Goal: Information Seeking & Learning: Check status

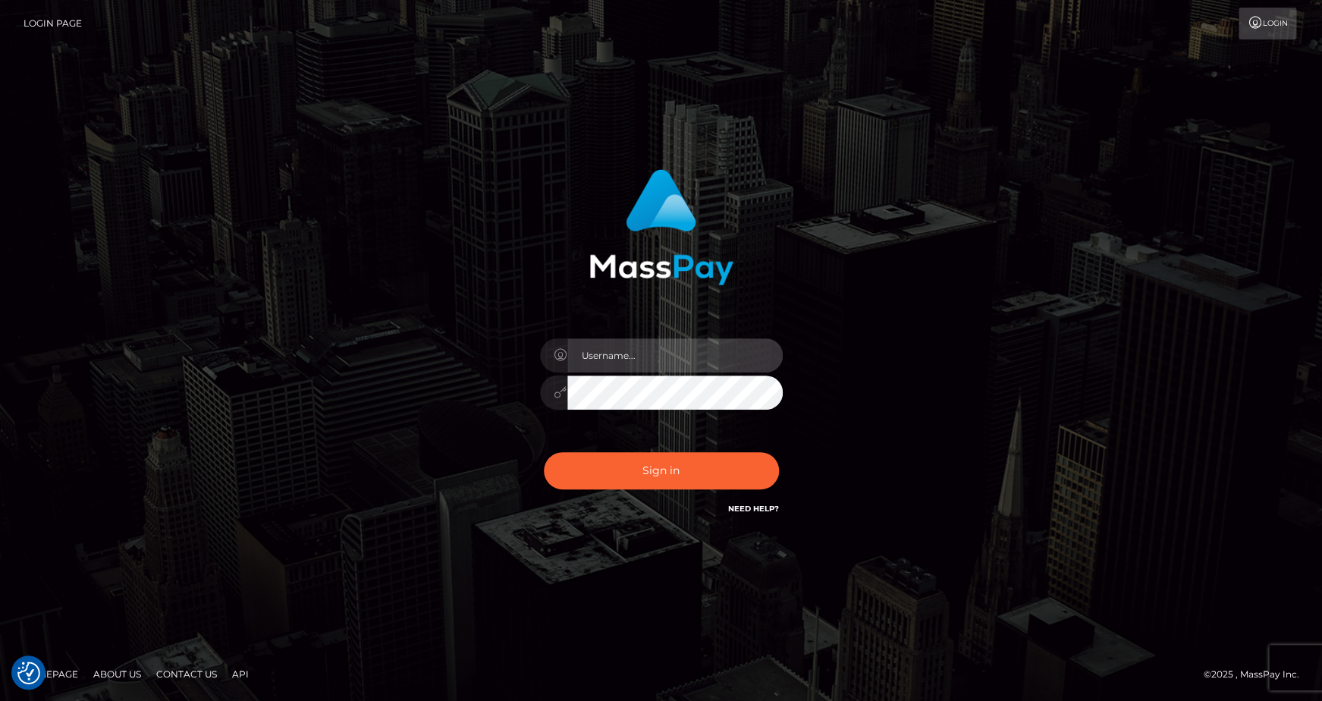
click at [641, 358] on input "text" at bounding box center [674, 355] width 215 height 34
click at [628, 357] on input "text" at bounding box center [674, 355] width 215 height 34
type input "andrey.kotkovets@nmible.com"
click at [736, 355] on input "andrey.kotkovets@nmible.com" at bounding box center [674, 355] width 215 height 34
click at [561, 391] on icon at bounding box center [561, 392] width 13 height 12
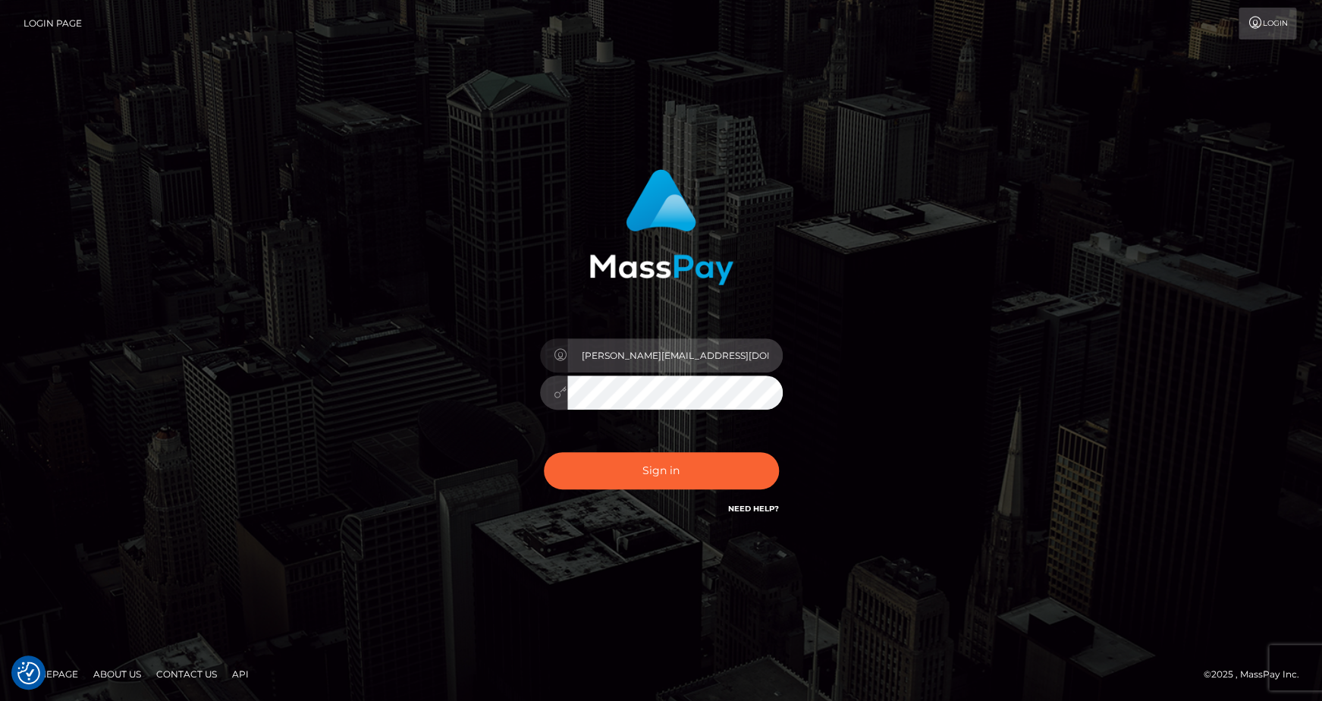
click at [643, 354] on input "andrey.kotkovets@nmible.com" at bounding box center [674, 355] width 215 height 34
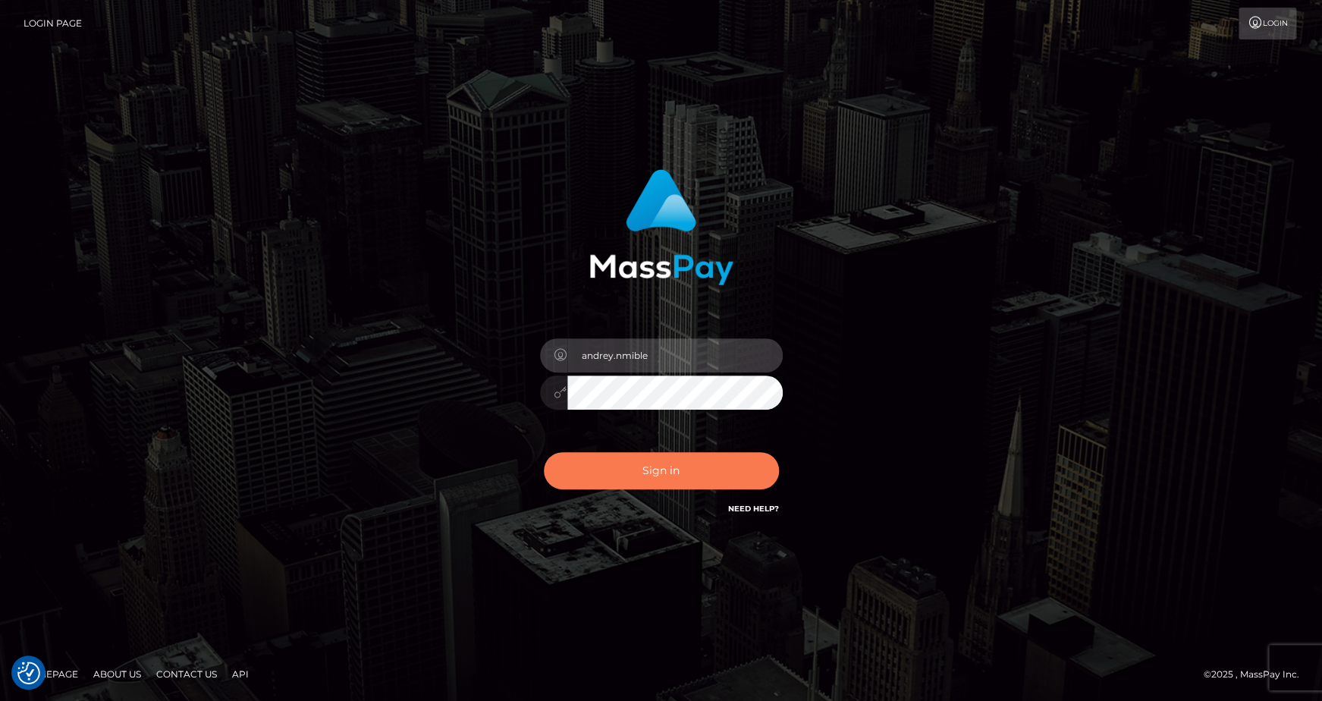
type input "andrey.nmible"
click at [658, 476] on button "Sign in" at bounding box center [661, 470] width 235 height 37
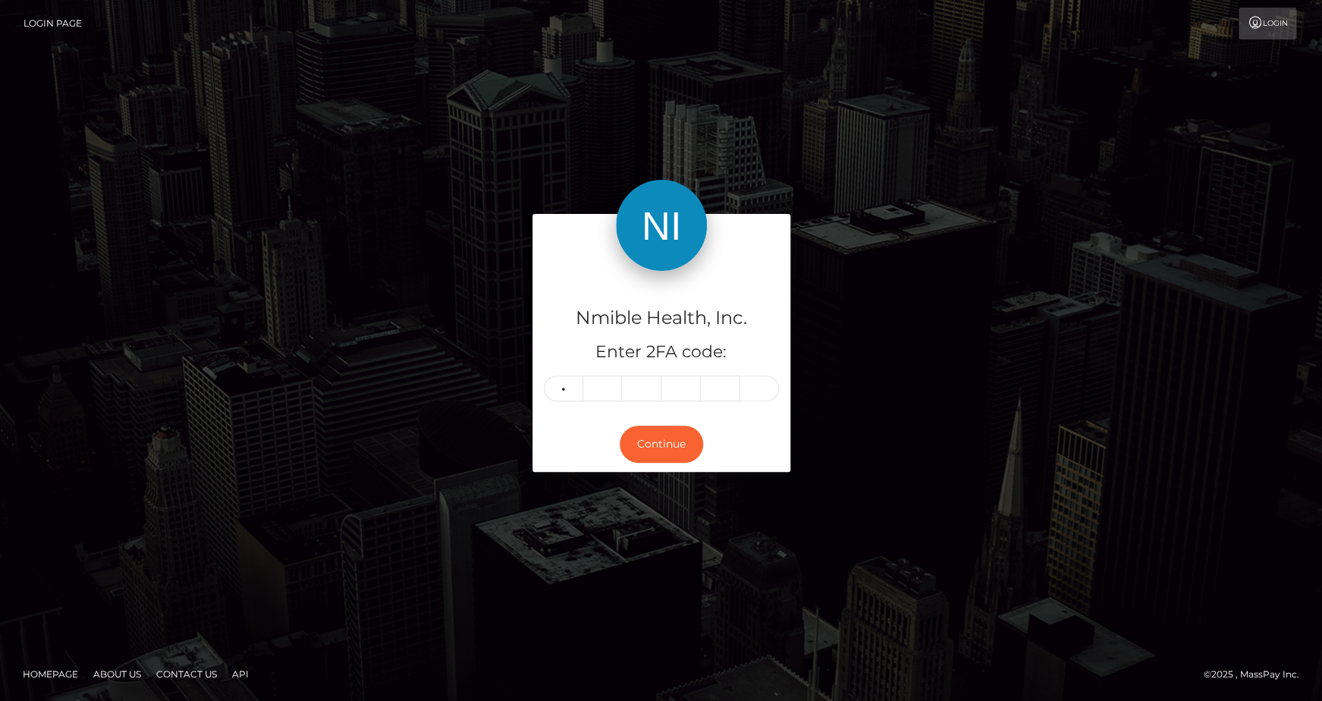
type input "8"
type input "4"
type input "3"
type input "7"
type input "1"
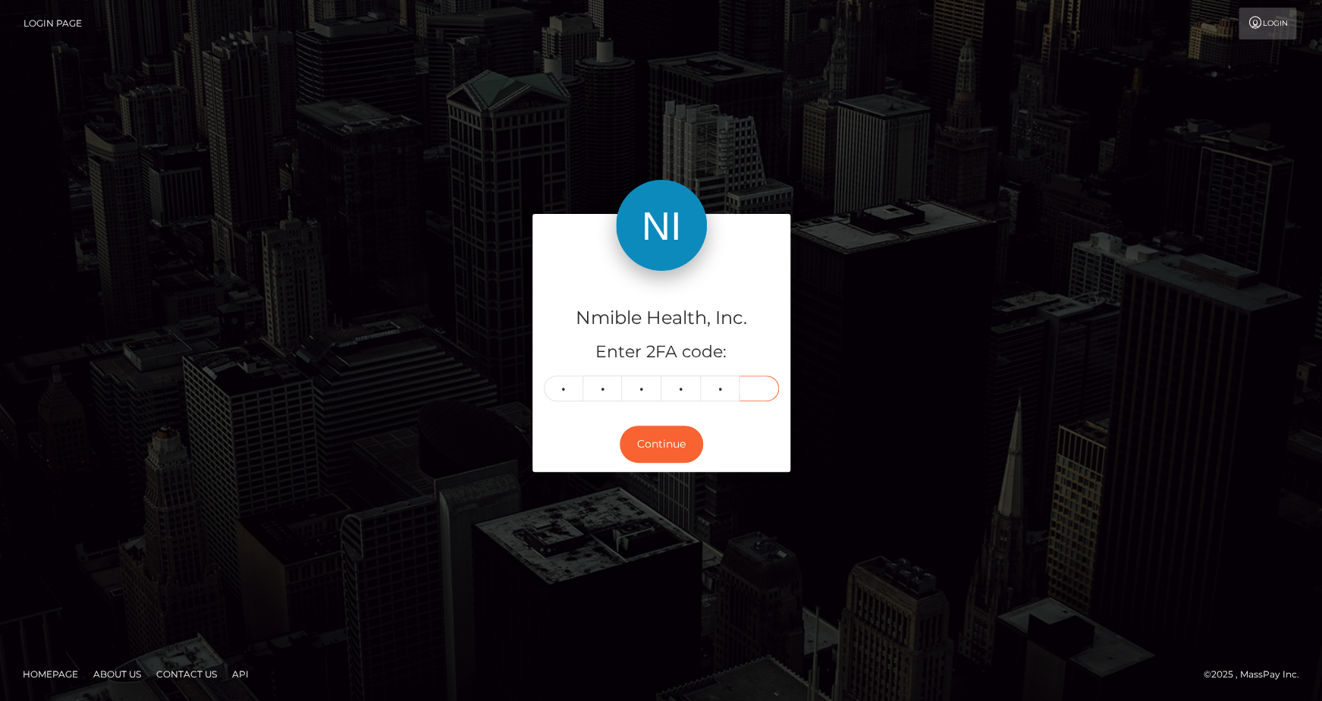
type input "9"
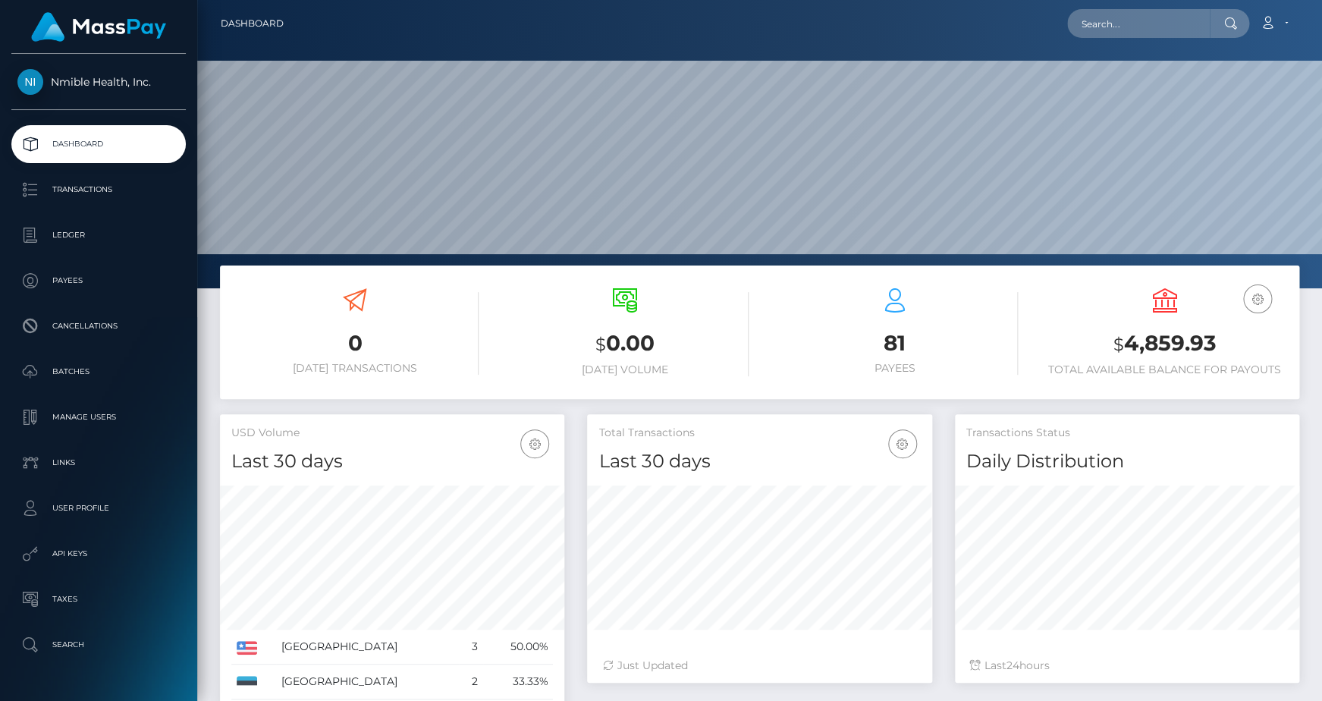
scroll to position [269, 344]
click at [79, 184] on p "Transactions" at bounding box center [98, 189] width 162 height 23
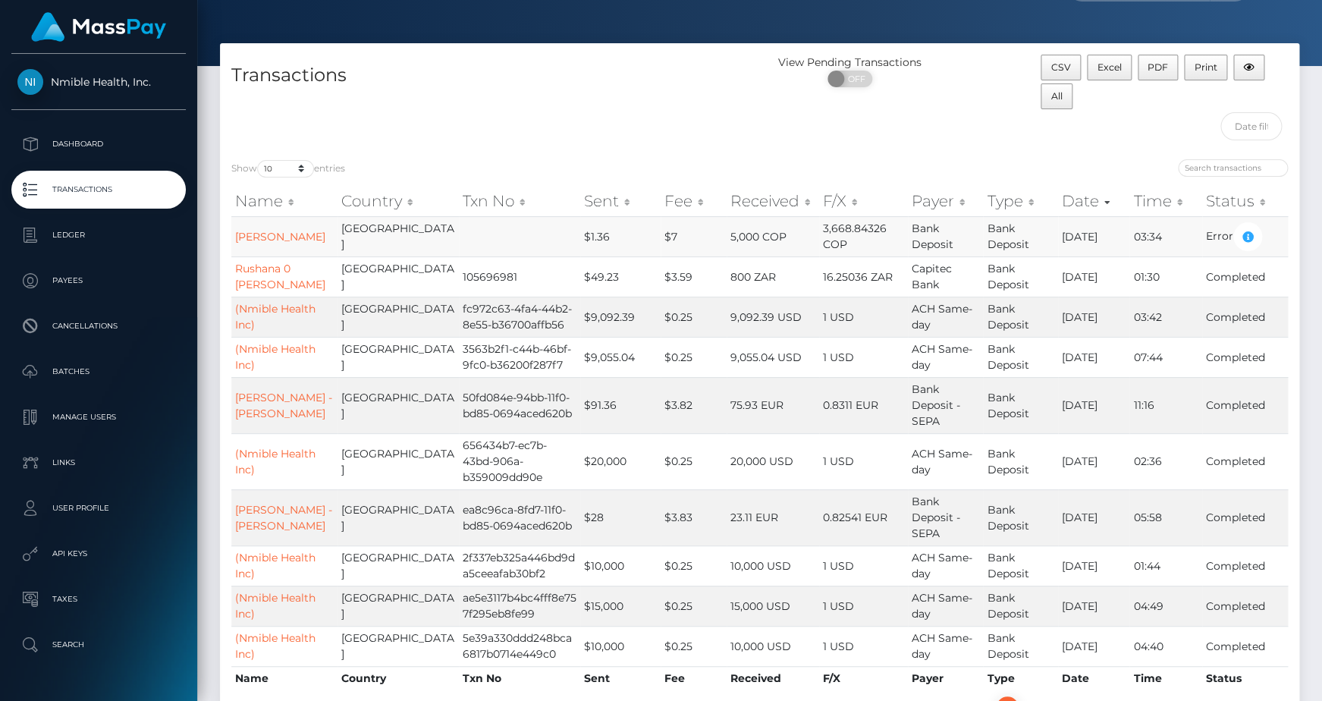
scroll to position [38, 0]
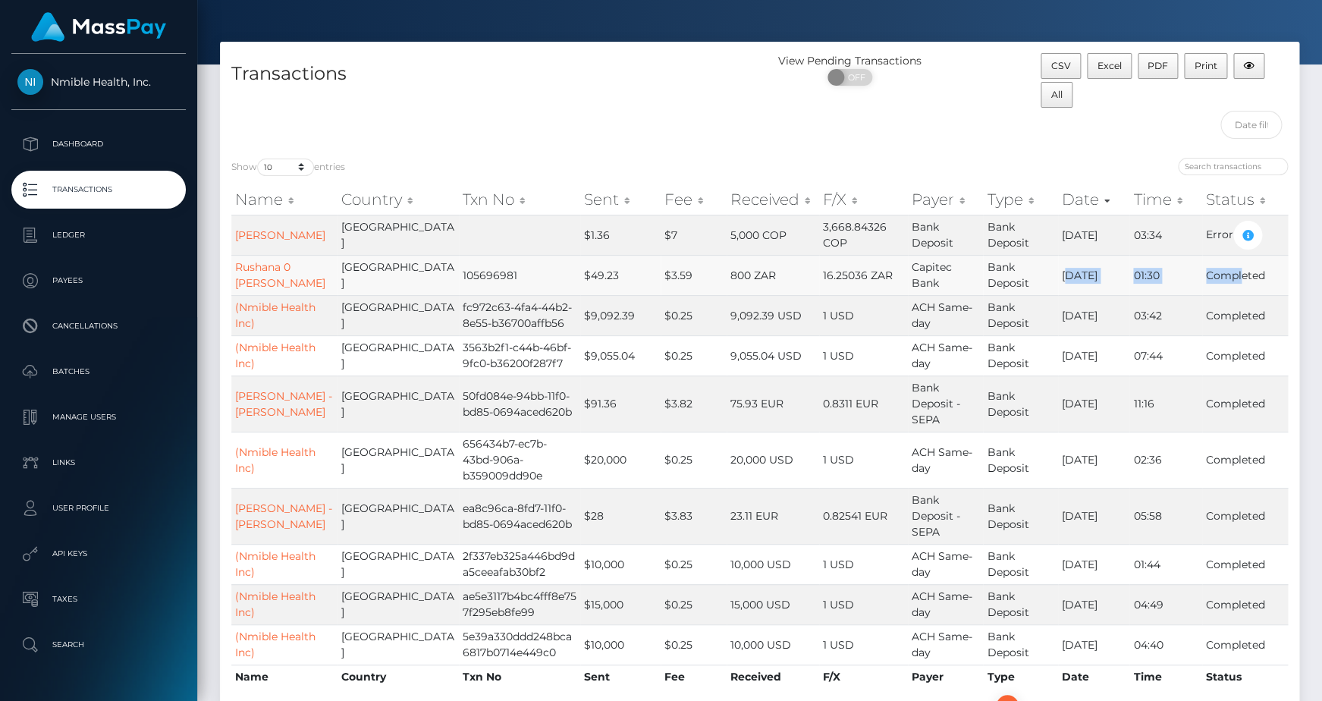
drag, startPoint x: 1046, startPoint y: 278, endPoint x: 1239, endPoint y: 272, distance: 192.8
click at [1239, 272] on tr "Rushana 0 [PERSON_NAME] Africa 105696981 $49.23 $3.59 800 ZAR 16.25036 ZAR Capi…" at bounding box center [759, 275] width 1057 height 40
click at [1239, 272] on td "Completed" at bounding box center [1245, 275] width 86 height 40
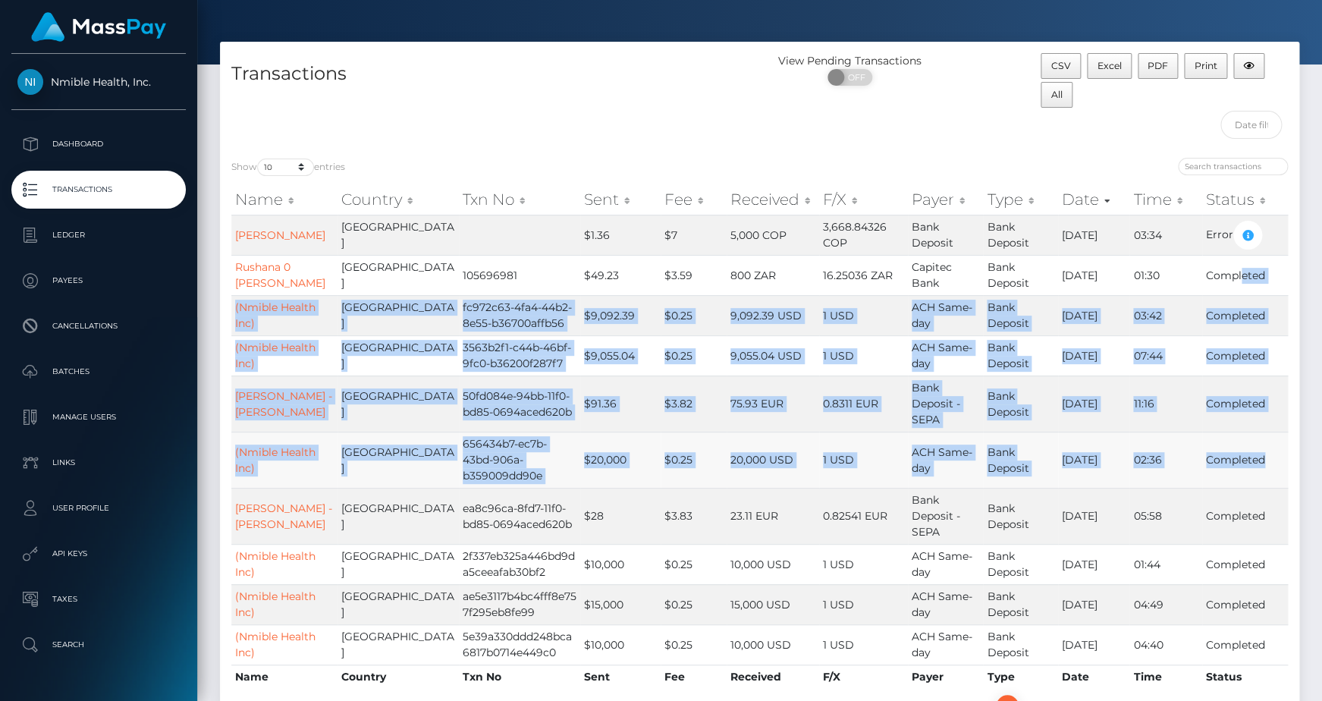
drag, startPoint x: 1239, startPoint y: 272, endPoint x: 1259, endPoint y: 454, distance: 183.2
click at [1259, 454] on tbody "María Ruiz Colombia $1.36 $7 5,000 COP 3,668.84326 COP Bank Deposit Bank Deposi…" at bounding box center [759, 440] width 1057 height 450
click at [1259, 454] on td "Completed" at bounding box center [1245, 460] width 86 height 56
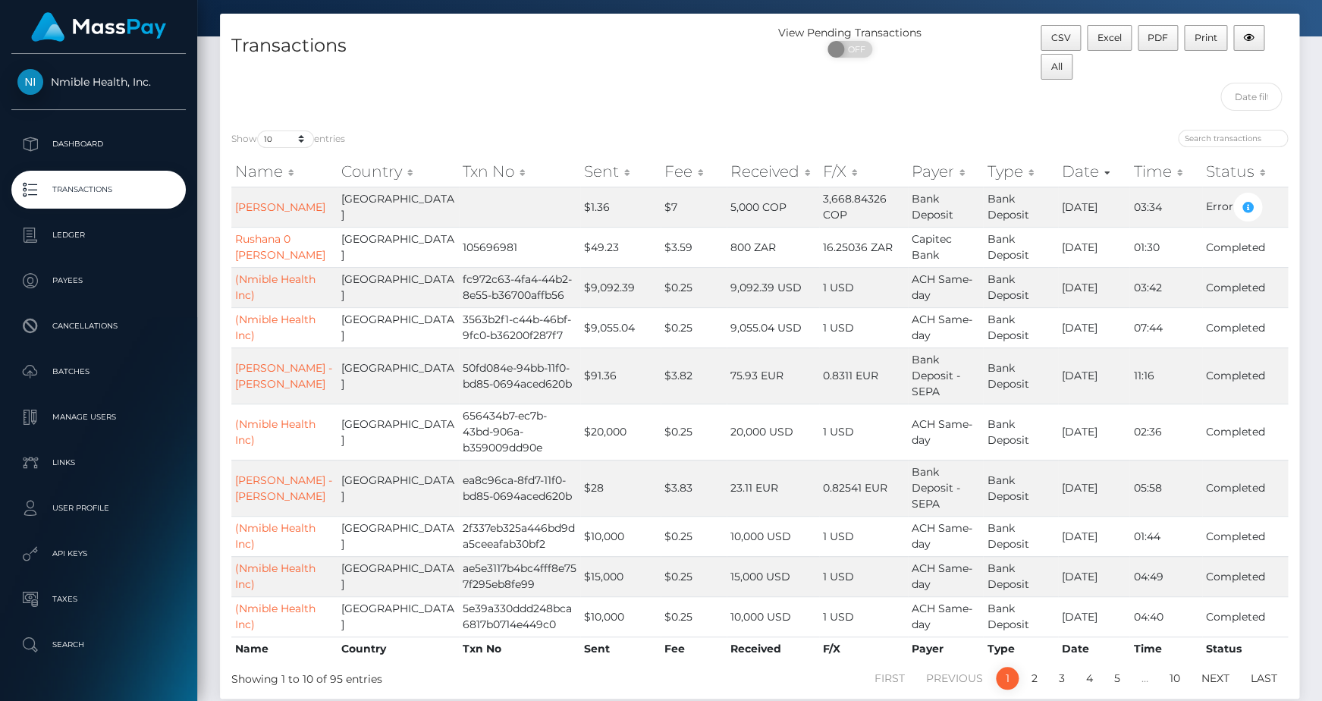
scroll to position [0, 0]
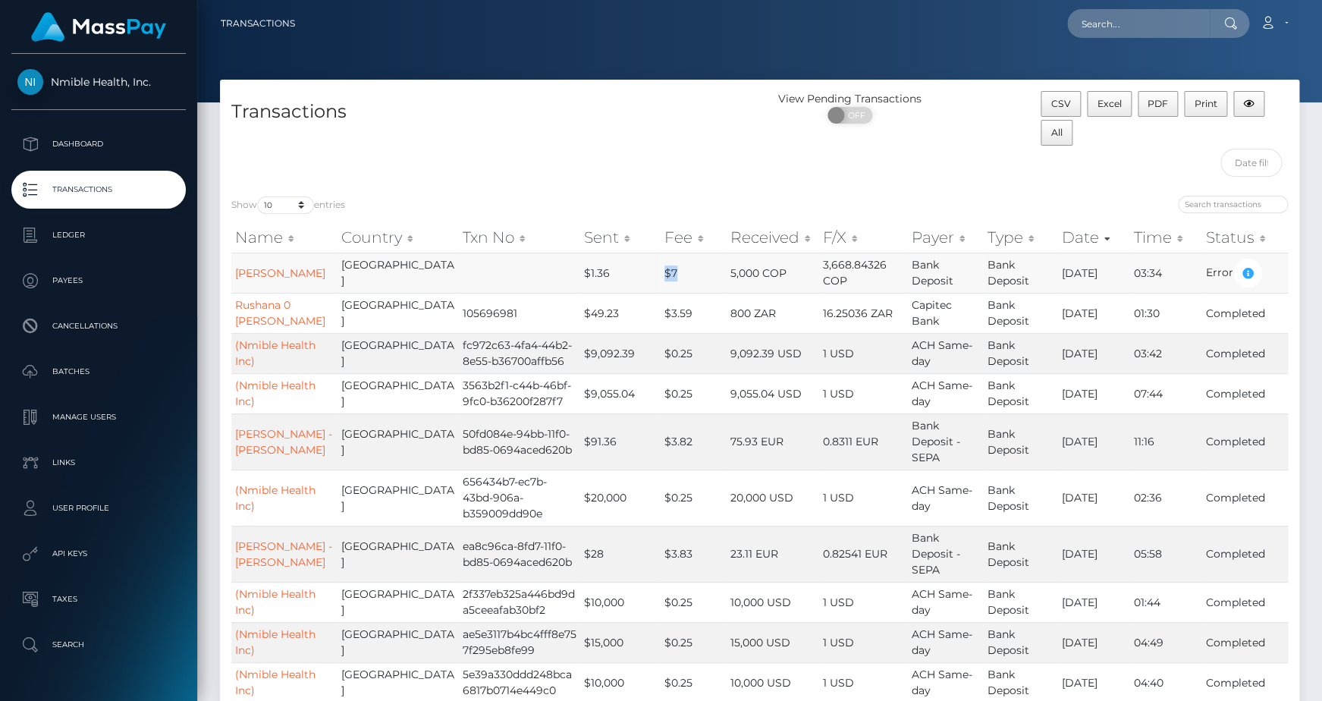
drag, startPoint x: 618, startPoint y: 274, endPoint x: 645, endPoint y: 274, distance: 26.6
click at [661, 274] on td "$7" at bounding box center [694, 273] width 66 height 40
click at [39, 236] on p "Ledger" at bounding box center [98, 235] width 162 height 23
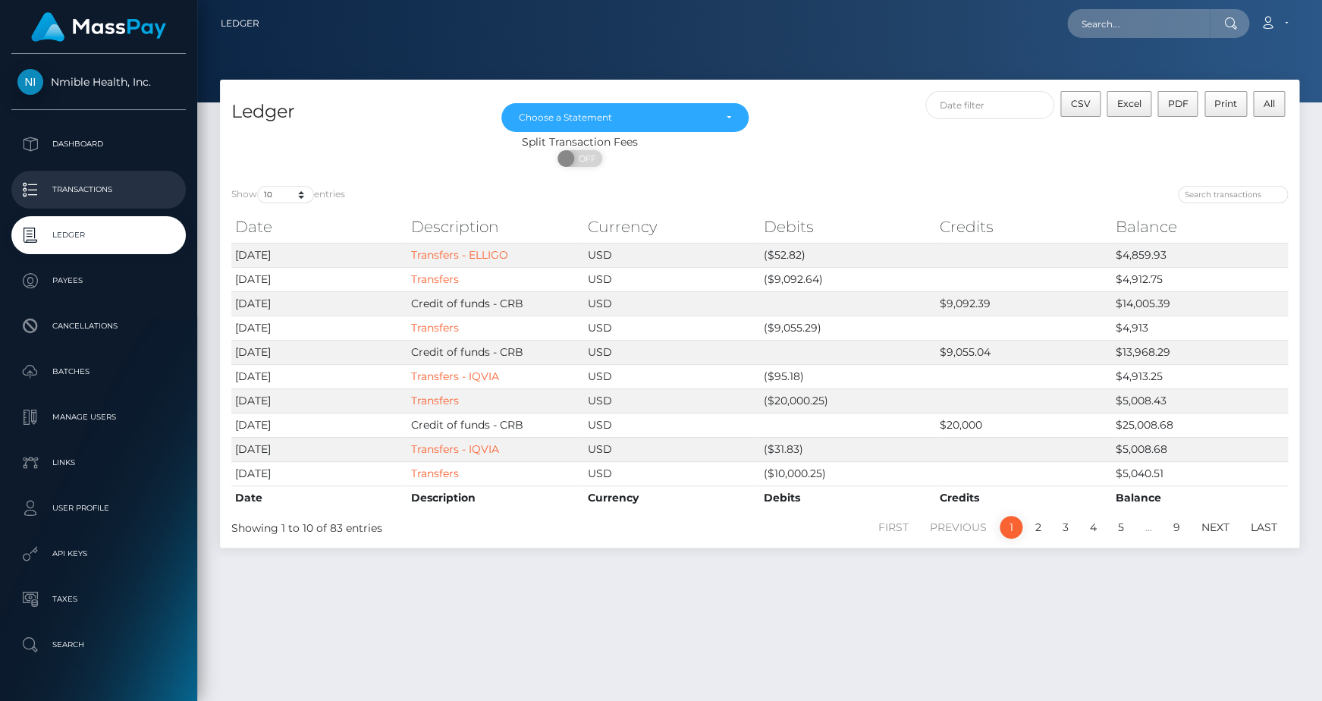
click at [68, 190] on p "Transactions" at bounding box center [98, 189] width 162 height 23
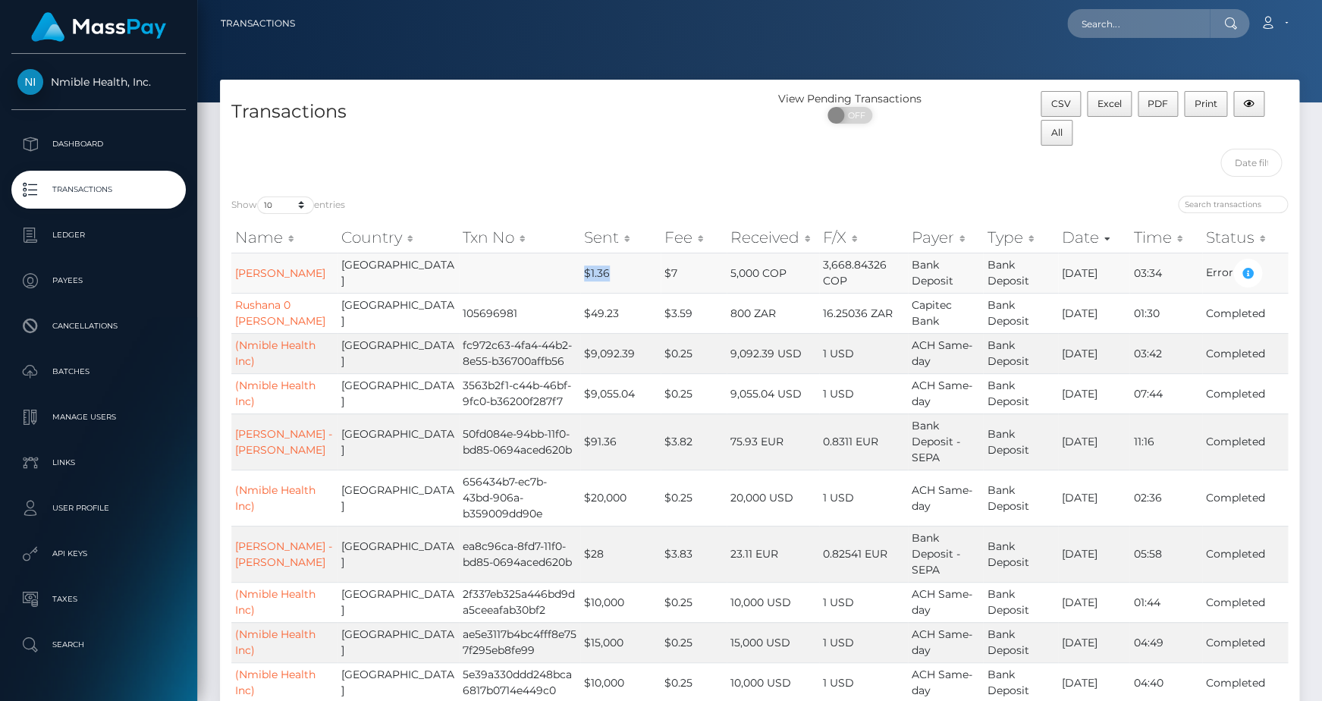
drag, startPoint x: 531, startPoint y: 275, endPoint x: 587, endPoint y: 275, distance: 56.1
click at [587, 275] on td "$1.36" at bounding box center [620, 273] width 80 height 40
